Goal: Task Accomplishment & Management: Manage account settings

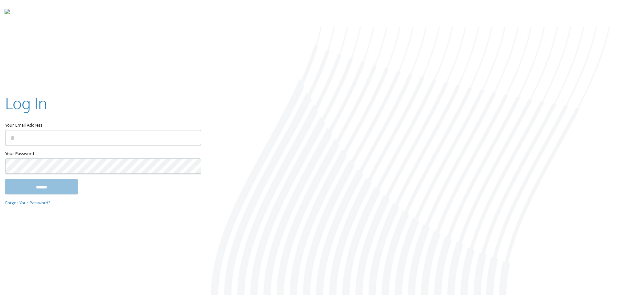
type input "**********"
click at [47, 185] on input "******" at bounding box center [41, 187] width 73 height 16
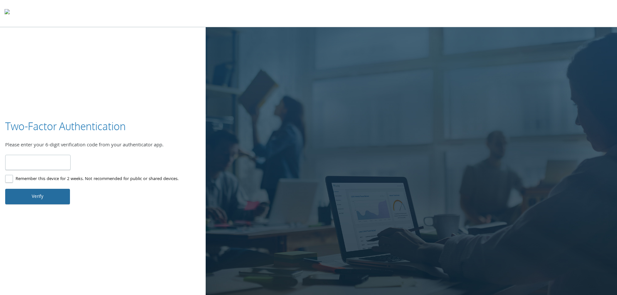
type input "******"
click at [52, 196] on button "Verify" at bounding box center [37, 197] width 65 height 16
